Goal: Task Accomplishment & Management: Manage account settings

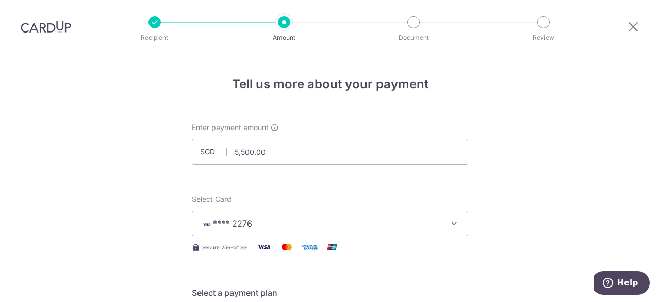
scroll to position [619, 0]
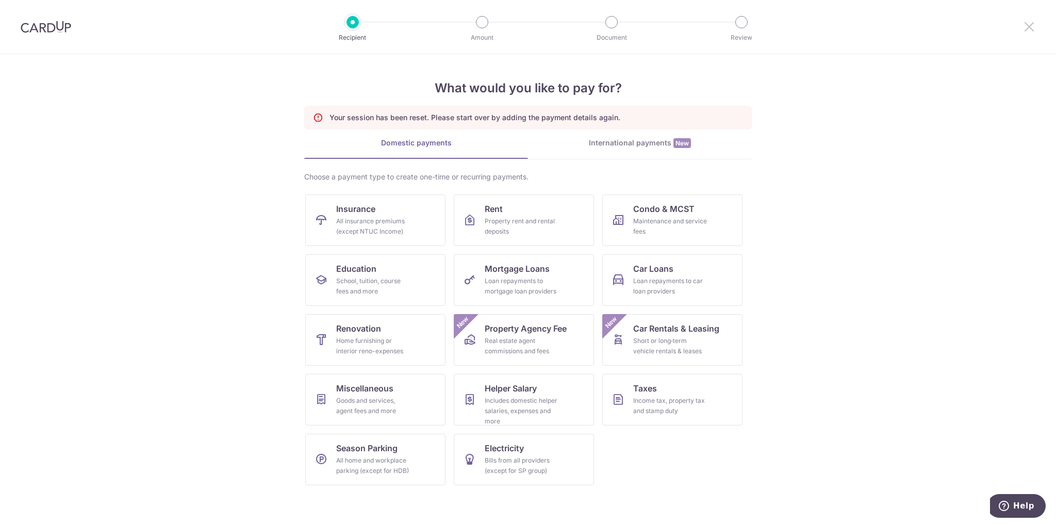
click at [1026, 28] on icon at bounding box center [1029, 26] width 12 height 13
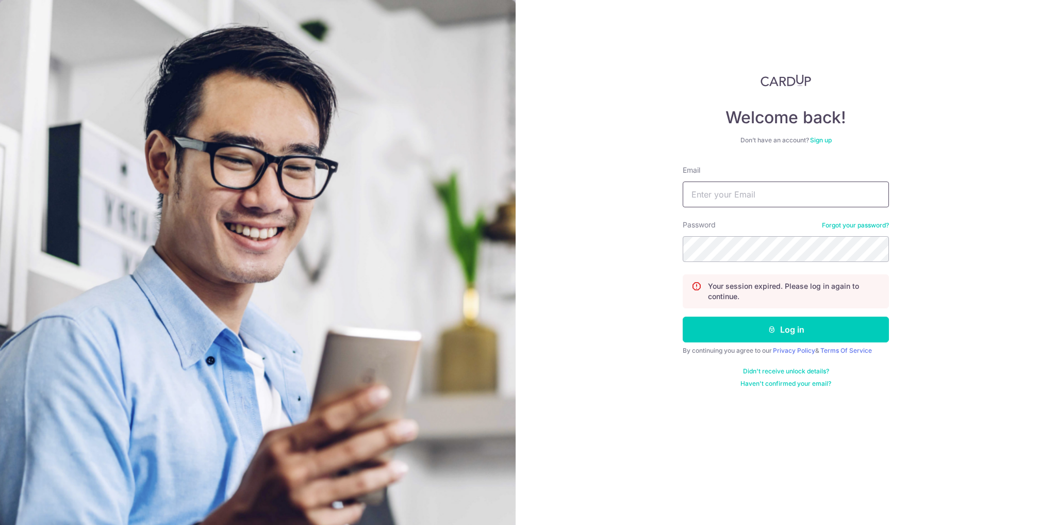
type input "[EMAIL_ADDRESS][DOMAIN_NAME]"
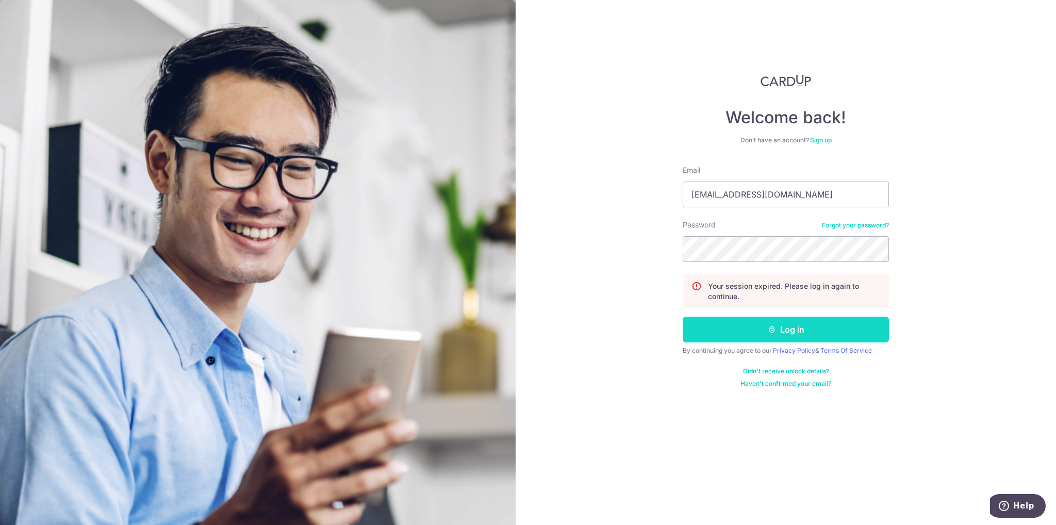
click at [783, 336] on button "Log in" at bounding box center [785, 329] width 206 height 26
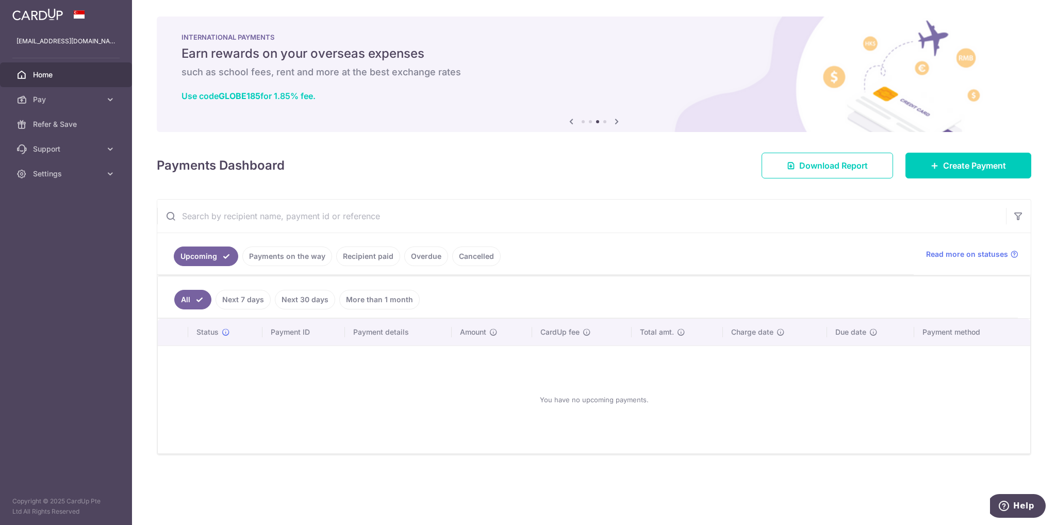
click at [363, 257] on link "Recipient paid" at bounding box center [368, 256] width 64 height 20
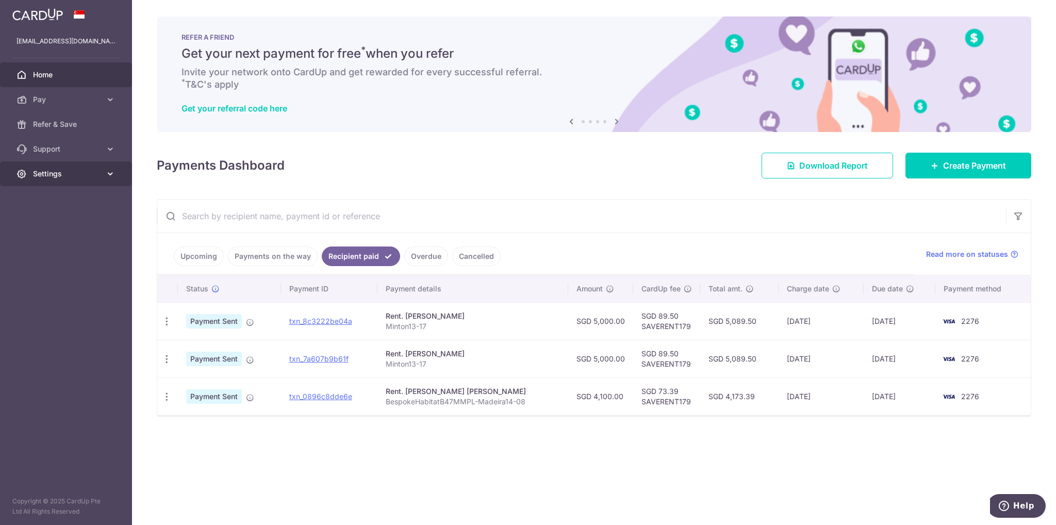
click at [103, 173] on link "Settings" at bounding box center [66, 173] width 132 height 25
drag, startPoint x: 49, startPoint y: 225, endPoint x: 59, endPoint y: 217, distance: 12.8
click at [49, 225] on span "Logout" at bounding box center [67, 223] width 68 height 10
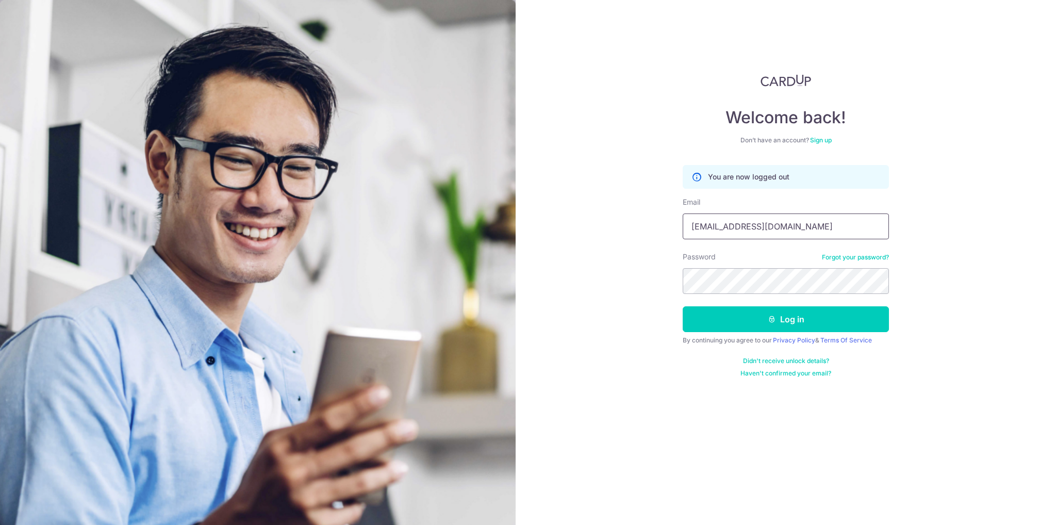
click at [788, 228] on input "[EMAIL_ADDRESS][DOMAIN_NAME]" at bounding box center [785, 226] width 206 height 26
type input "autumn8fiv@gmail.com"
click at [780, 319] on button "Log in" at bounding box center [785, 319] width 206 height 26
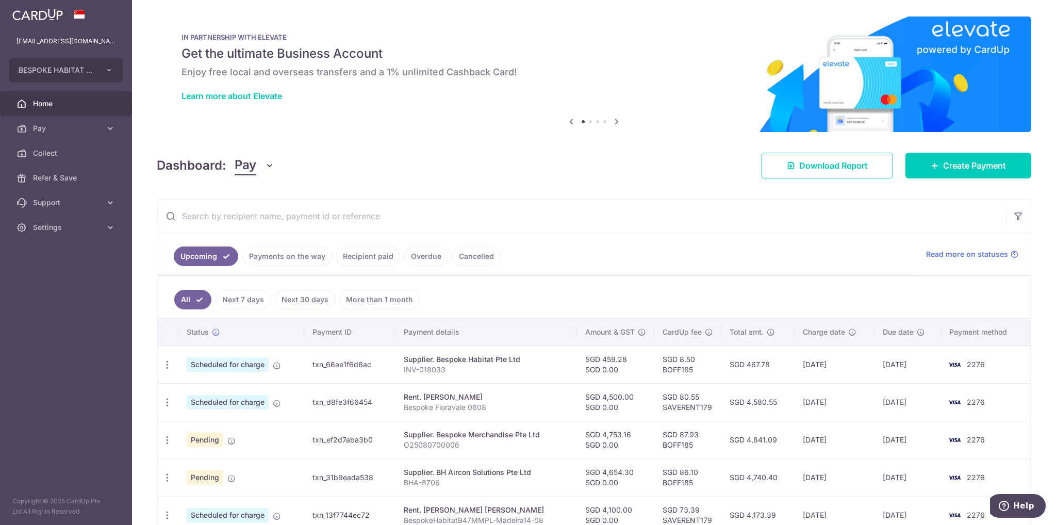
scroll to position [206, 0]
